Goal: Information Seeking & Learning: Check status

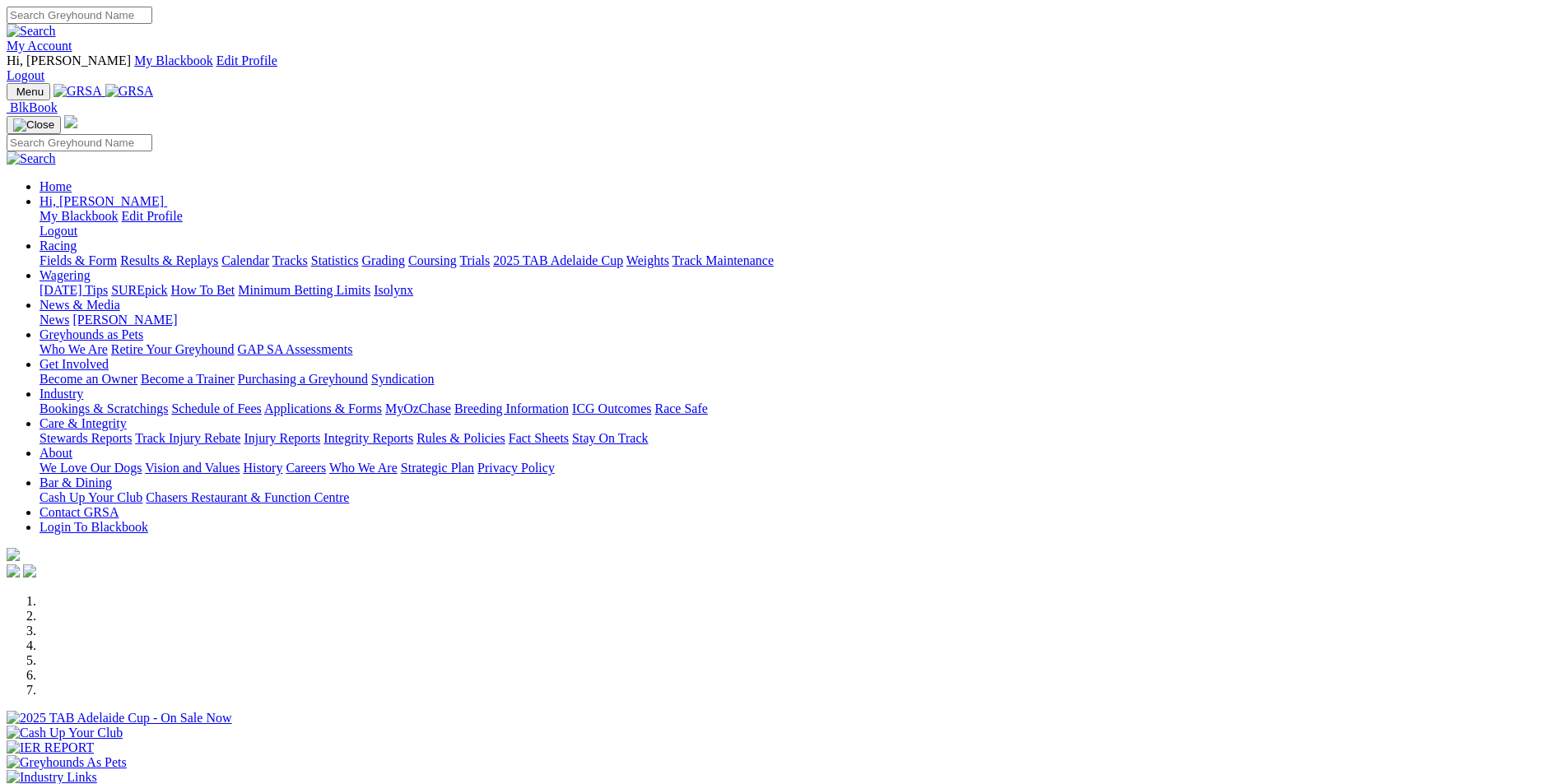
click at [218, 254] on link "Results & Replays" at bounding box center [169, 260] width 97 height 14
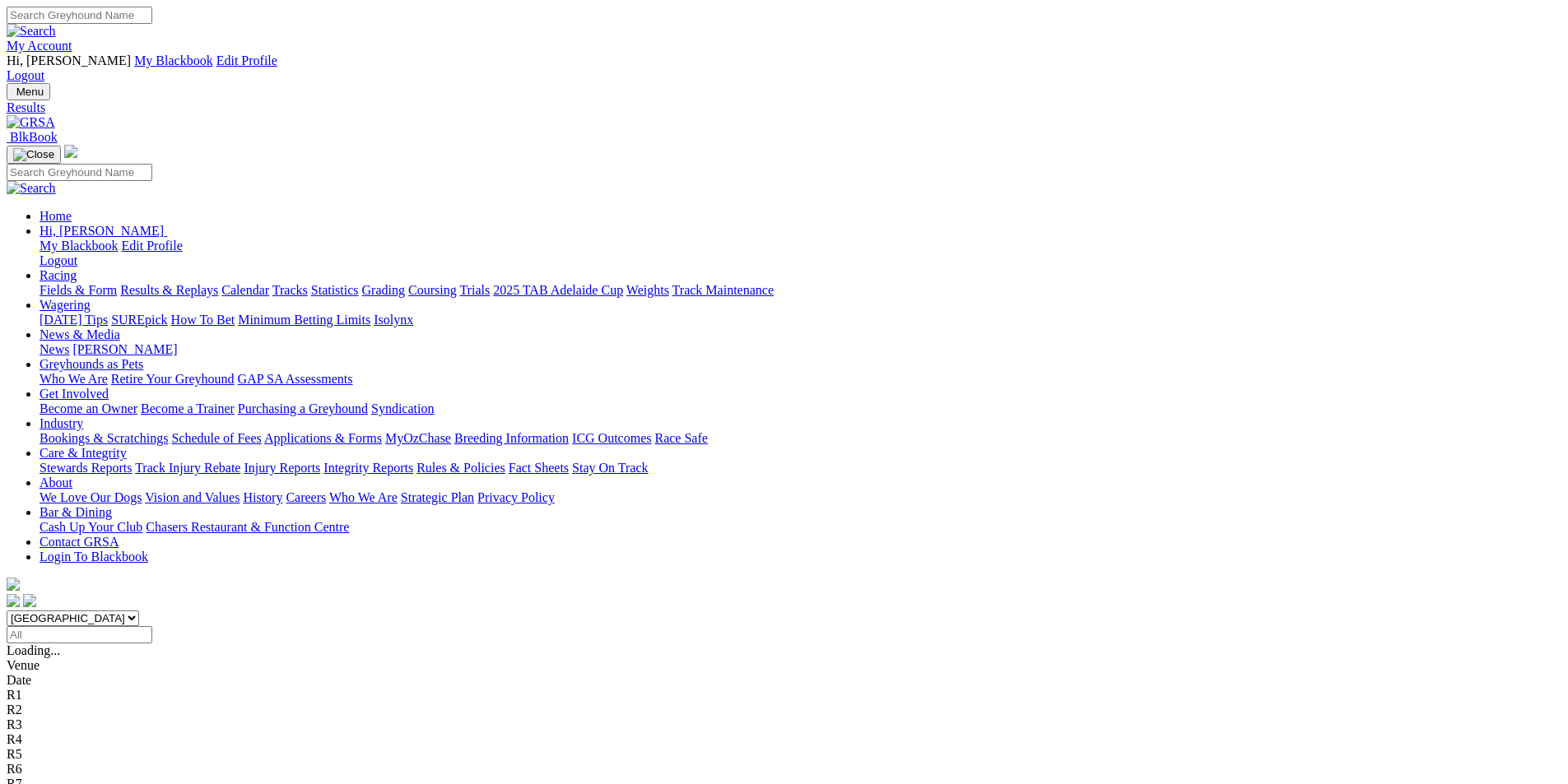
click at [73, 643] on span "SUMMARY" at bounding box center [40, 650] width 67 height 14
